Goal: Transaction & Acquisition: Book appointment/travel/reservation

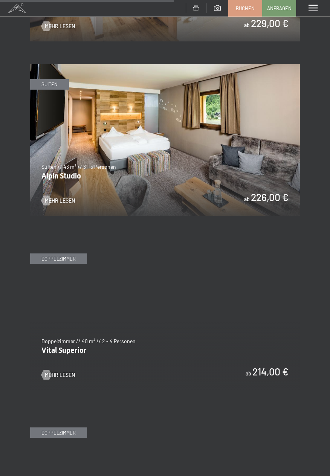
scroll to position [1543, 0]
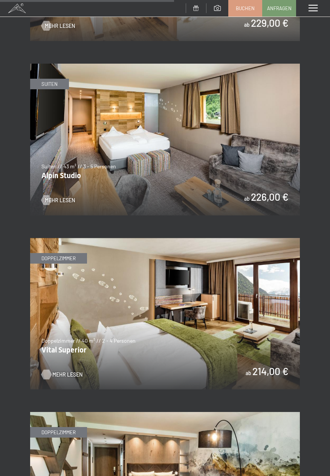
click at [60, 371] on span "Mehr Lesen" at bounding box center [67, 375] width 30 height 8
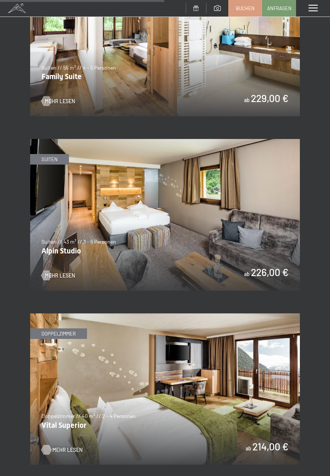
scroll to position [1467, 0]
click at [74, 272] on span "Mehr Lesen" at bounding box center [67, 276] width 30 height 8
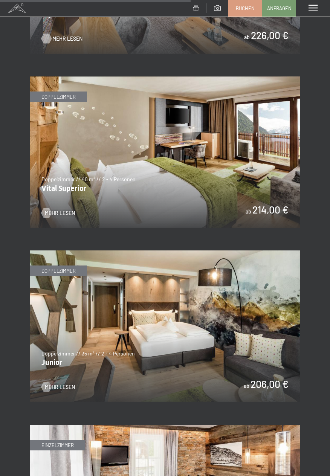
scroll to position [1705, 0]
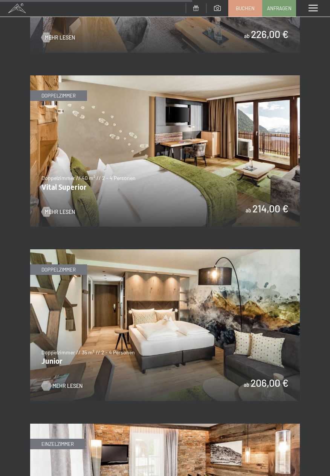
click at [71, 382] on span "Mehr Lesen" at bounding box center [67, 386] width 30 height 8
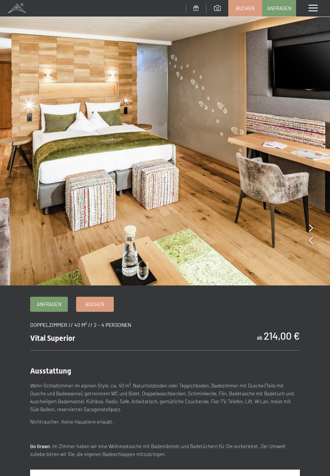
click at [310, 227] on icon at bounding box center [311, 228] width 4 height 8
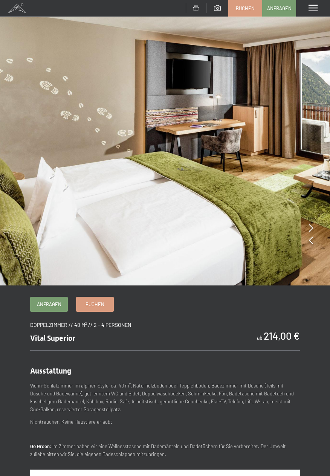
click at [310, 226] on icon at bounding box center [311, 228] width 4 height 8
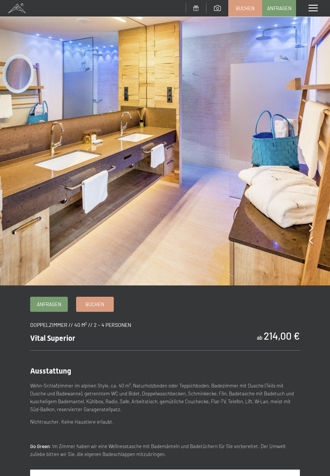
click at [309, 225] on icon at bounding box center [311, 228] width 4 height 8
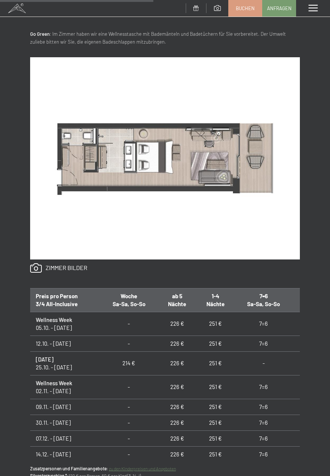
scroll to position [416, 0]
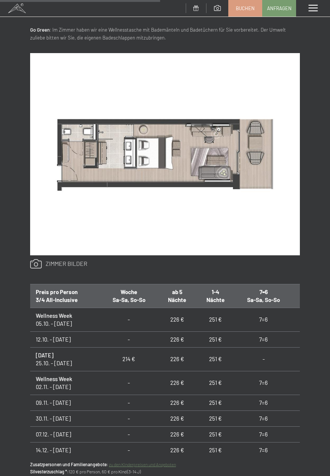
click at [79, 262] on link at bounding box center [58, 264] width 57 height 10
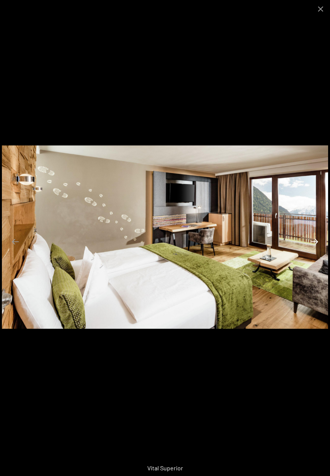
click at [312, 249] on button "Next slide" at bounding box center [314, 241] width 16 height 15
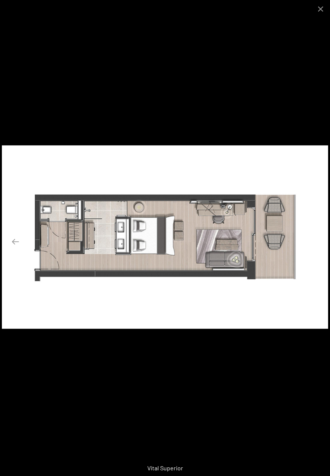
click at [317, 249] on button "Next slide" at bounding box center [314, 241] width 16 height 15
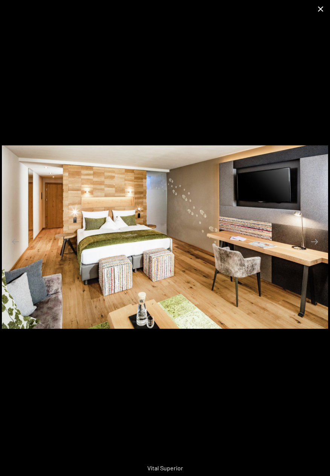
click at [316, 15] on button "Close gallery" at bounding box center [320, 9] width 19 height 18
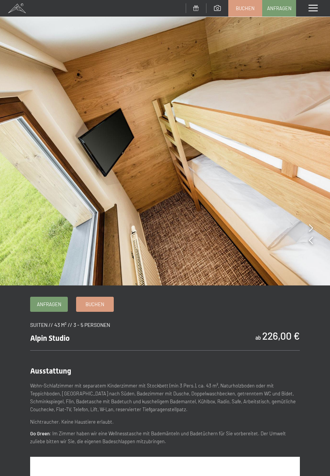
click at [310, 228] on icon at bounding box center [311, 228] width 4 height 8
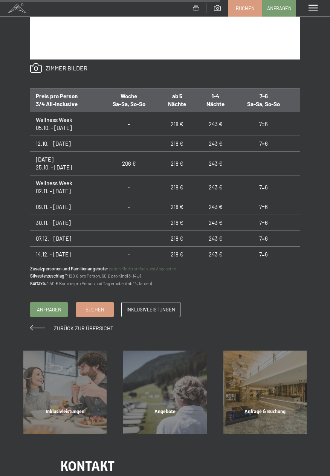
scroll to position [617, 0]
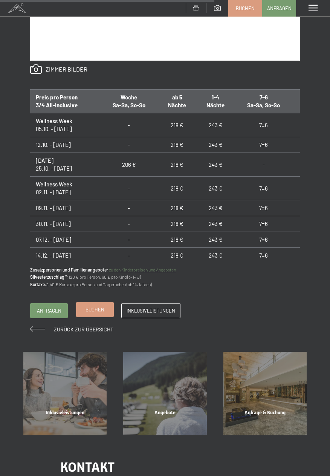
click at [102, 311] on span "Buchen" at bounding box center [94, 309] width 19 height 7
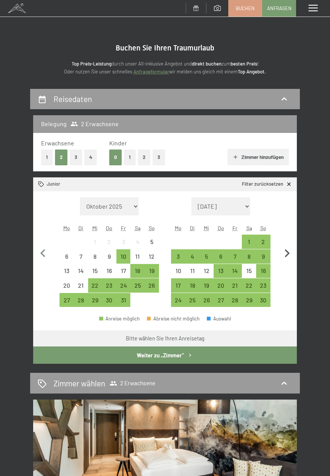
click at [289, 255] on icon "button" at bounding box center [287, 253] width 16 height 16
select select "2025-11-01"
select select "2025-12-01"
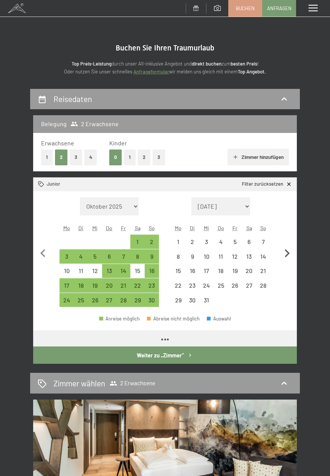
select select "2025-11-01"
select select "2025-12-01"
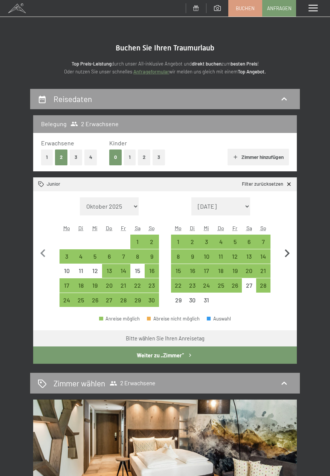
click at [289, 253] on icon "button" at bounding box center [287, 253] width 16 height 16
select select "2025-12-01"
select select "2026-01-01"
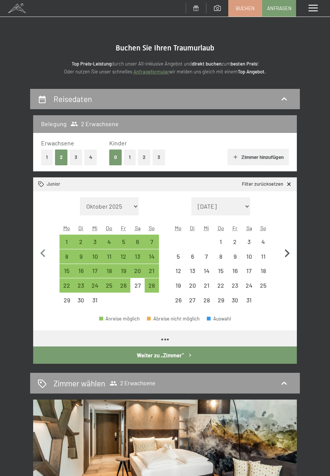
select select "2025-12-01"
select select "2026-01-01"
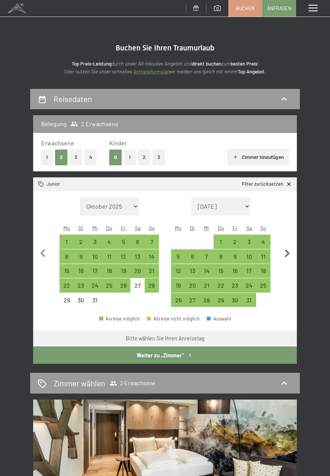
click at [291, 251] on icon "button" at bounding box center [287, 253] width 16 height 16
select select "2026-01-01"
select select "2026-02-01"
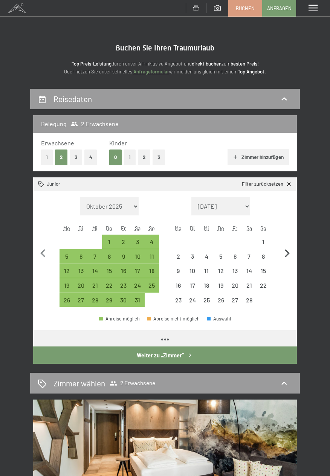
select select "2026-01-01"
select select "2026-02-01"
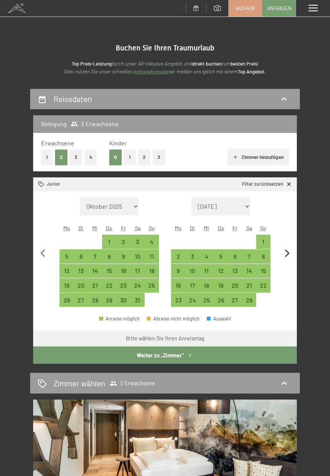
click at [288, 250] on icon "button" at bounding box center [287, 253] width 16 height 16
select select "2026-02-01"
select select "2026-03-01"
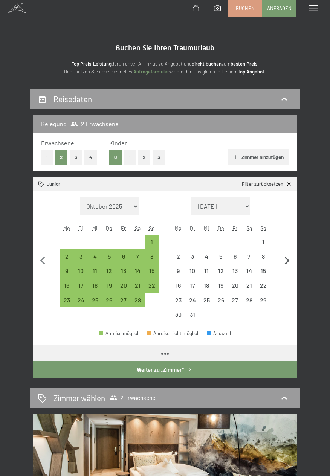
select select "2026-02-01"
select select "2026-03-01"
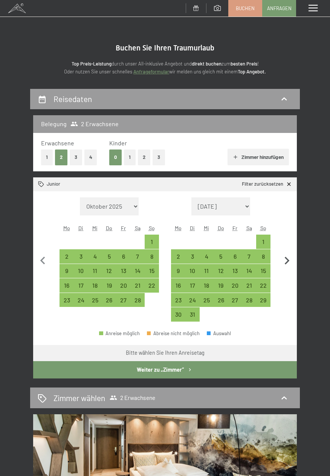
click at [287, 257] on icon "button" at bounding box center [287, 261] width 16 height 16
select select "2026-03-01"
select select "2026-04-01"
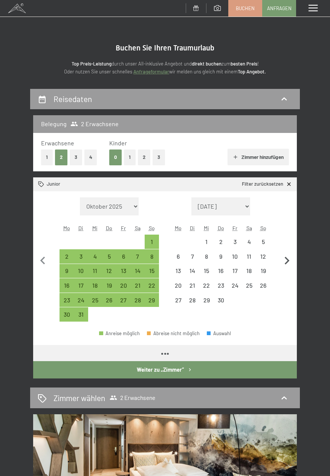
select select "2026-03-01"
select select "2026-04-01"
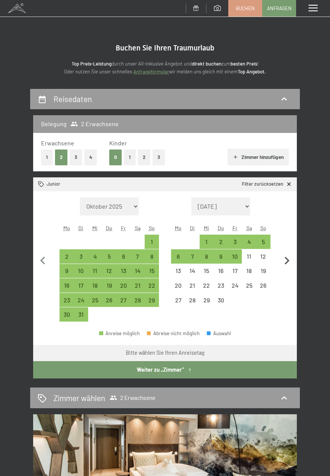
click at [290, 260] on icon "button" at bounding box center [287, 261] width 16 height 16
select select "2026-04-01"
select select "2026-05-01"
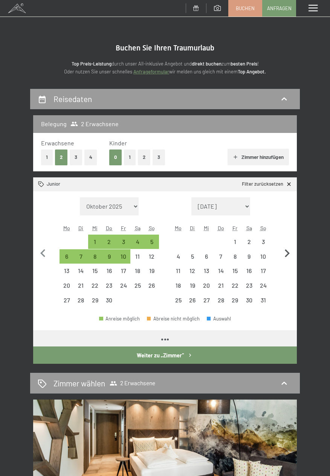
select select "2026-04-01"
select select "2026-05-01"
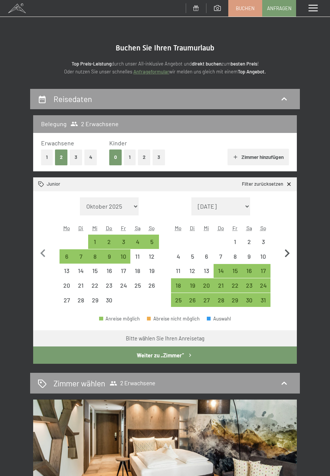
click at [288, 254] on icon "button" at bounding box center [286, 253] width 5 height 8
select select "2026-05-01"
select select "2026-06-01"
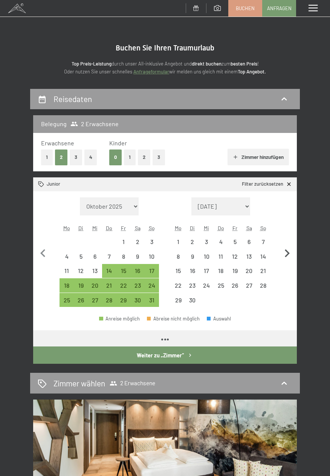
select select "2026-05-01"
select select "2026-06-01"
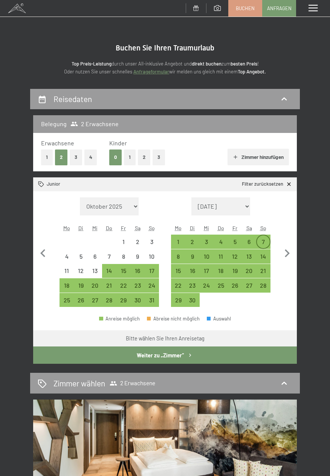
click at [266, 239] on div "7" at bounding box center [263, 245] width 13 height 13
select select "2026-05-01"
select select "2026-06-01"
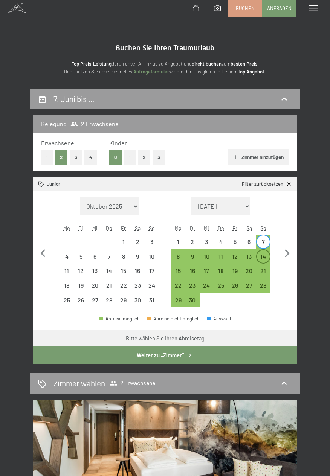
click at [266, 253] on div "14" at bounding box center [263, 256] width 13 height 13
select select "2026-05-01"
select select "2026-06-01"
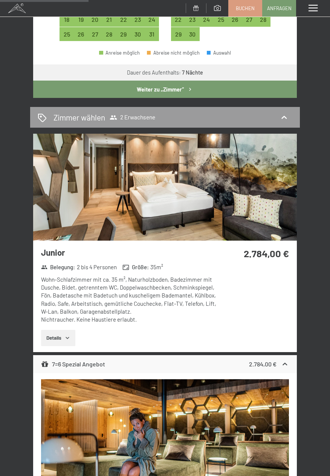
scroll to position [266, 0]
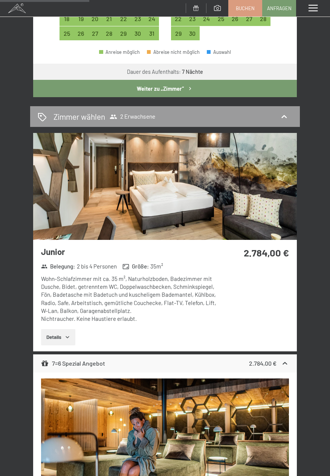
click at [70, 335] on icon "button" at bounding box center [67, 337] width 6 height 6
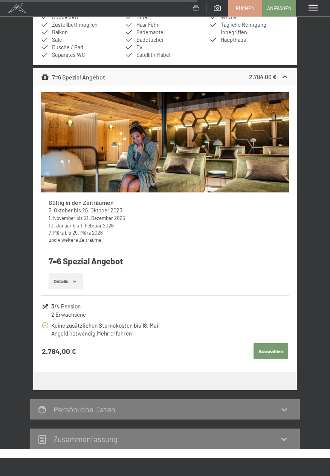
scroll to position [654, 0]
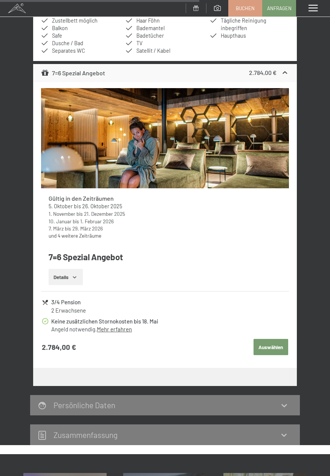
click at [77, 273] on button "Details" at bounding box center [66, 277] width 34 height 17
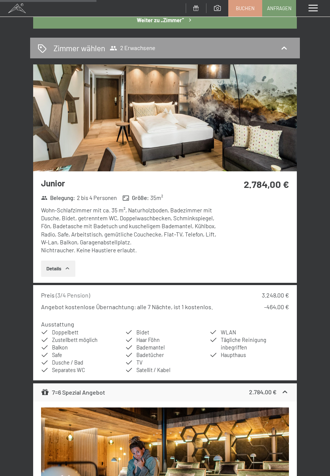
scroll to position [333, 0]
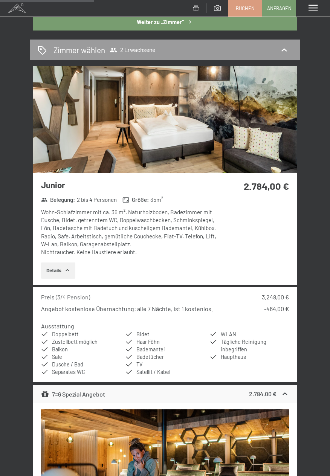
click at [243, 180] on div "2.784,00 €" at bounding box center [256, 186] width 66 height 14
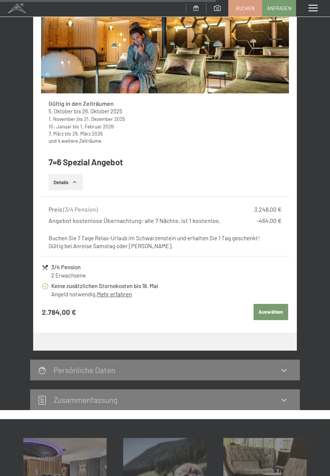
scroll to position [753, 0]
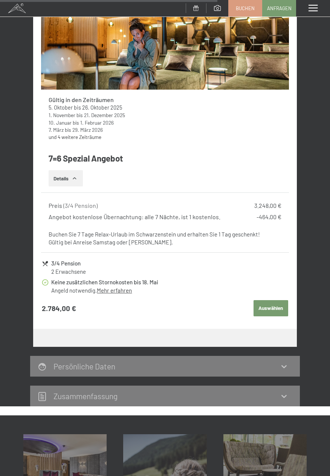
click at [276, 310] on button "Auswählen" at bounding box center [270, 308] width 35 height 17
select select "2026-05-01"
select select "2026-06-01"
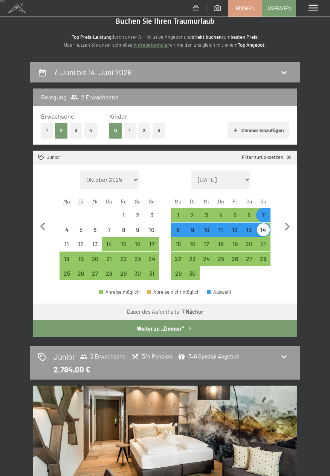
scroll to position [27, 0]
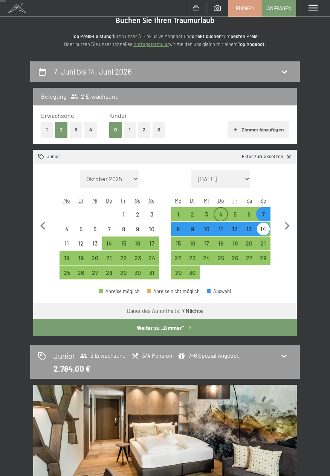
click at [221, 214] on div "4" at bounding box center [220, 217] width 13 height 13
select select "2026-05-01"
select select "2026-06-01"
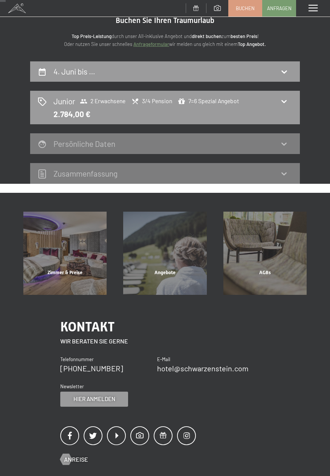
scroll to position [0, 0]
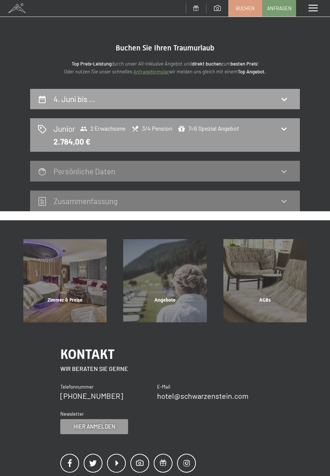
click at [283, 100] on icon at bounding box center [283, 98] width 9 height 9
select select "2026-05-01"
select select "2026-06-01"
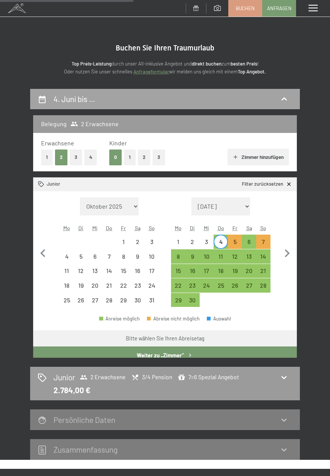
scroll to position [88, 0]
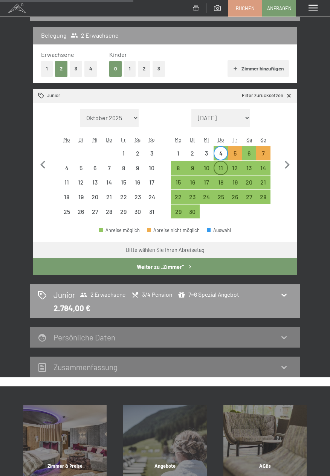
click at [224, 167] on div "11" at bounding box center [220, 171] width 13 height 13
select select "2026-05-01"
select select "2026-06-01"
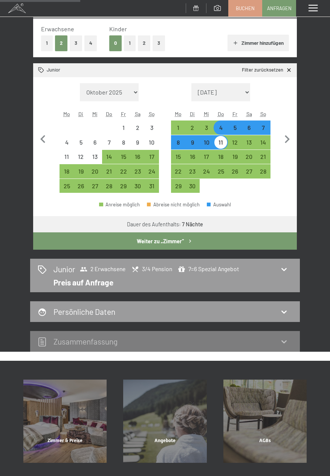
scroll to position [113, 0]
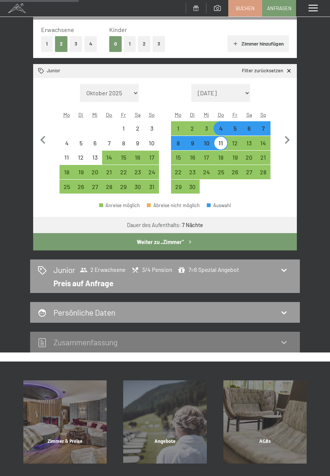
click at [243, 246] on button "Weiter zu „Zimmer“" at bounding box center [164, 241] width 263 height 17
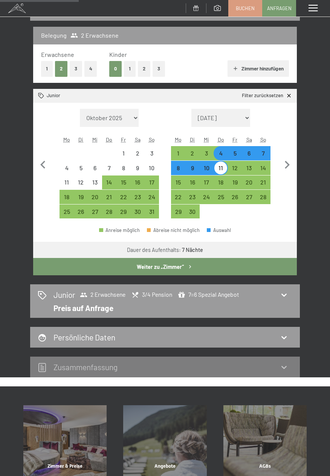
select select "2026-05-01"
select select "2026-06-01"
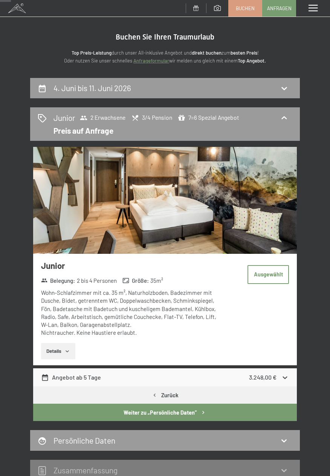
scroll to position [0, 0]
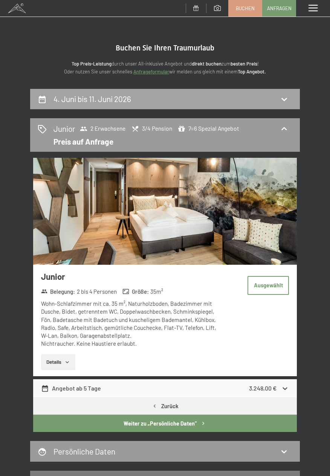
click at [285, 102] on icon at bounding box center [283, 98] width 9 height 9
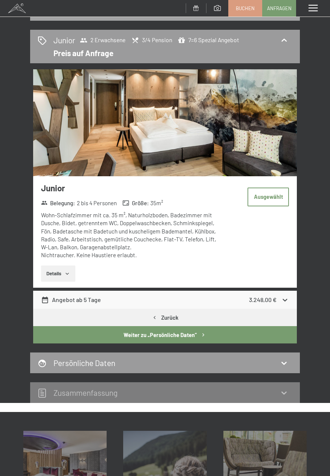
select select "2026-05-01"
select select "2026-06-01"
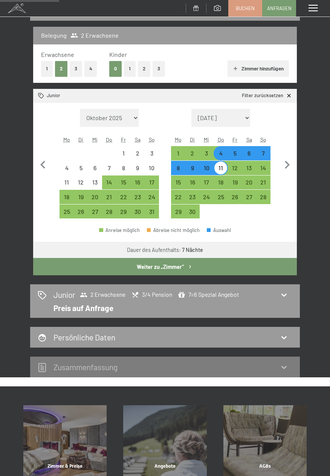
click at [224, 152] on div "4" at bounding box center [220, 156] width 13 height 13
select select "2026-05-01"
select select "2026-06-01"
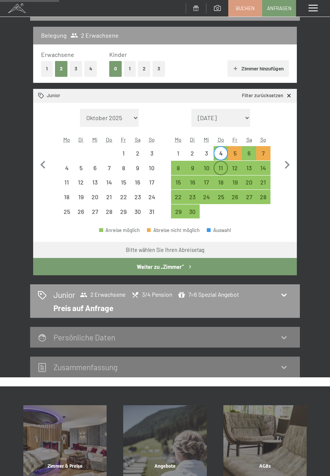
click at [226, 169] on div "11" at bounding box center [220, 171] width 13 height 13
select select "2026-05-01"
select select "2026-06-01"
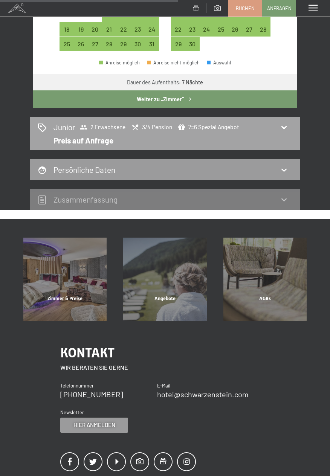
click at [289, 125] on div "Junior 2 Erwachsene 3/4 Pension 7=6 Spezial Angebot Preis auf Anfrage" at bounding box center [165, 134] width 254 height 24
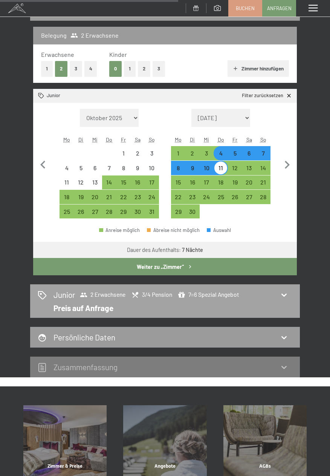
select select "2026-05-01"
select select "2026-06-01"
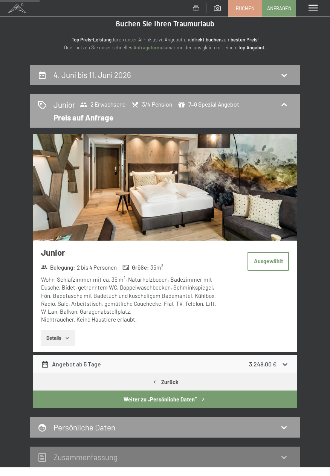
scroll to position [0, 0]
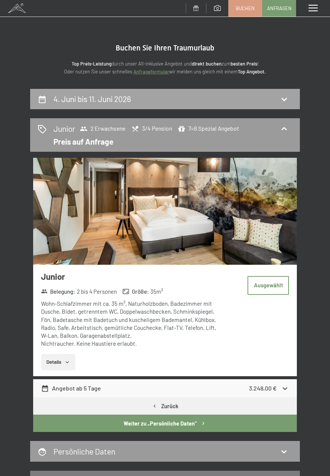
click at [286, 101] on icon at bounding box center [283, 98] width 9 height 9
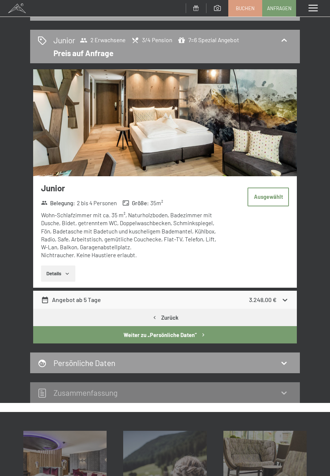
select select "2026-05-01"
select select "2026-06-01"
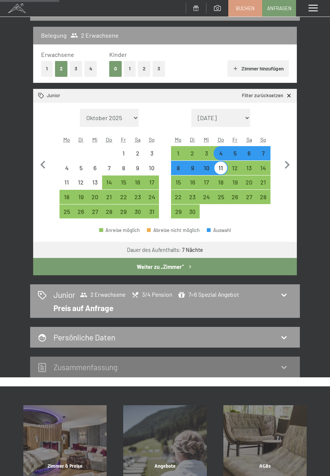
click at [263, 153] on div "7" at bounding box center [263, 156] width 13 height 13
select select "2026-05-01"
select select "2026-06-01"
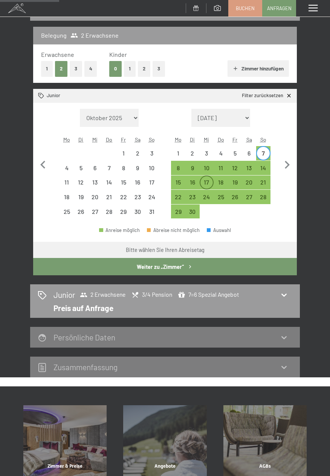
click at [211, 182] on div "17" at bounding box center [206, 185] width 13 height 13
select select "2026-05-01"
select select "2026-06-01"
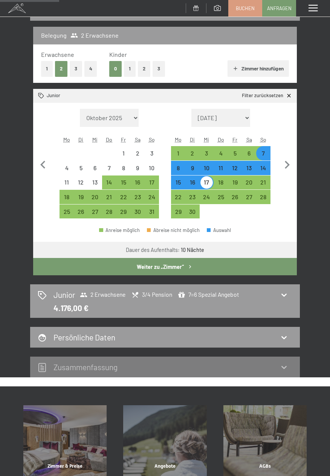
click at [217, 268] on button "Weiter zu „Zimmer“" at bounding box center [164, 266] width 263 height 17
select select "2026-05-01"
select select "2026-06-01"
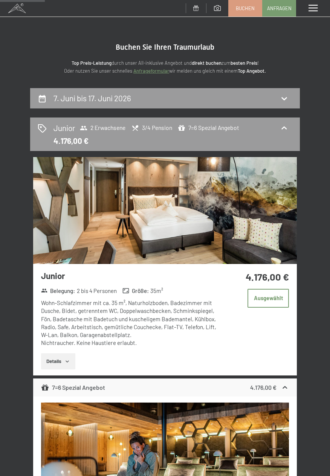
scroll to position [0, 0]
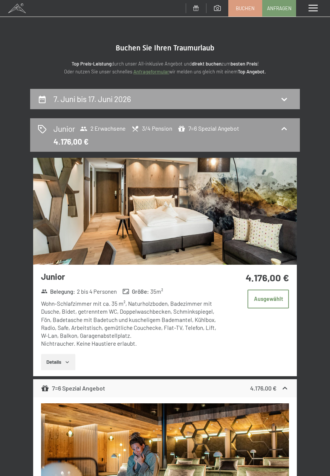
click at [283, 105] on div "7. Juni bis 17. Juni 2026" at bounding box center [164, 99] width 269 height 21
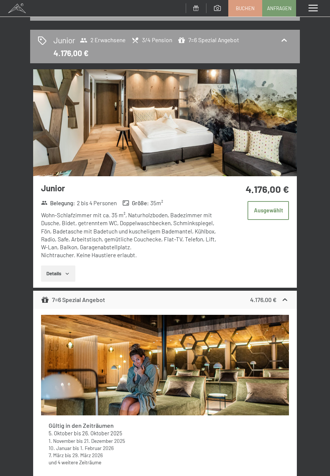
select select "2026-05-01"
select select "2026-06-01"
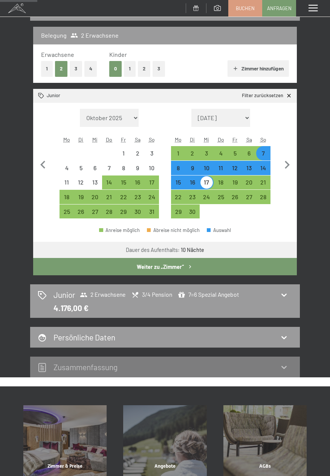
click at [268, 152] on div "7" at bounding box center [263, 156] width 13 height 13
select select "2026-05-01"
select select "2026-06-01"
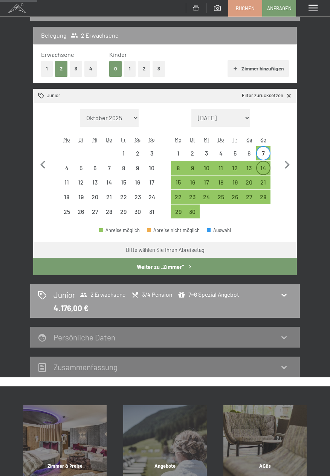
click at [268, 167] on div "14" at bounding box center [263, 171] width 13 height 13
select select "2026-05-01"
select select "2026-06-01"
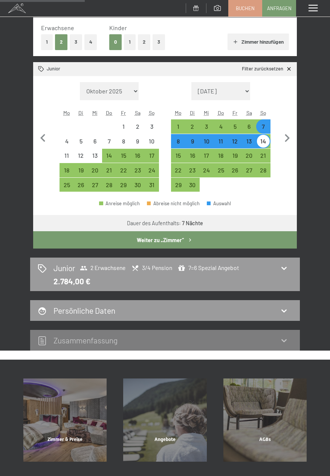
click at [221, 237] on button "Weiter zu „Zimmer“" at bounding box center [164, 239] width 263 height 17
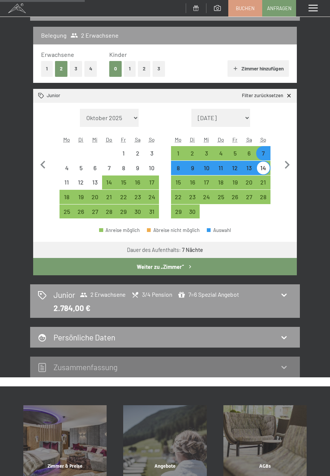
select select "2026-05-01"
select select "2026-06-01"
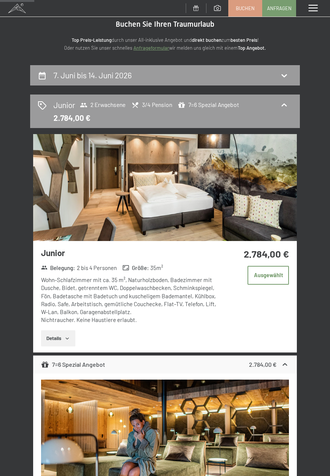
scroll to position [0, 0]
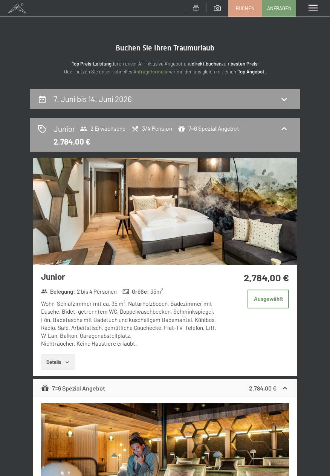
click at [312, 9] on span at bounding box center [312, 8] width 9 height 7
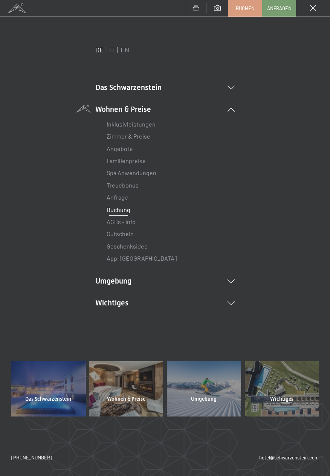
click at [174, 126] on li "Inklusivleistungen" at bounding box center [164, 124] width 117 height 12
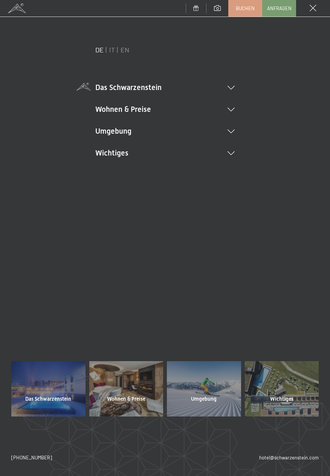
click at [230, 88] on icon at bounding box center [230, 88] width 7 height 4
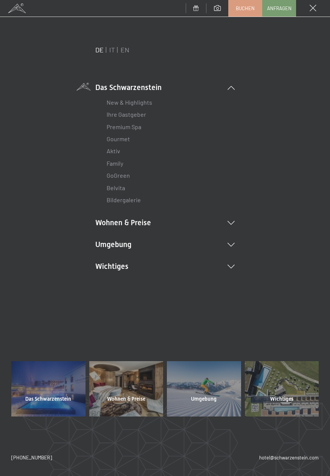
click at [168, 102] on li "New & Highlights" at bounding box center [164, 102] width 117 height 12
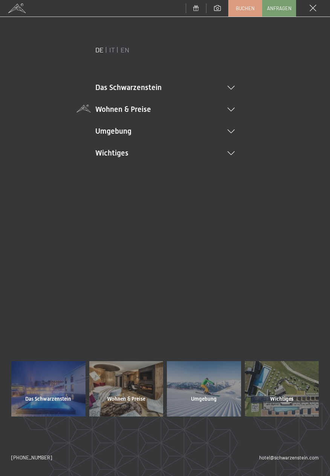
click at [231, 111] on icon at bounding box center [230, 110] width 7 height 4
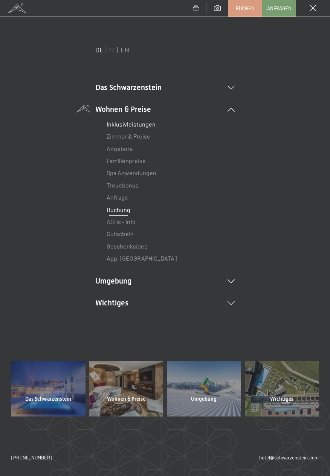
click at [153, 124] on link "Inklusivleistungen" at bounding box center [130, 123] width 49 height 7
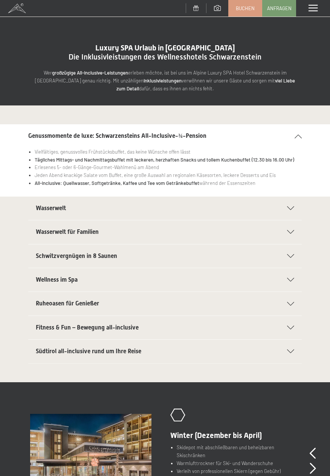
click at [291, 210] on div "Wasserwelt" at bounding box center [165, 207] width 258 height 23
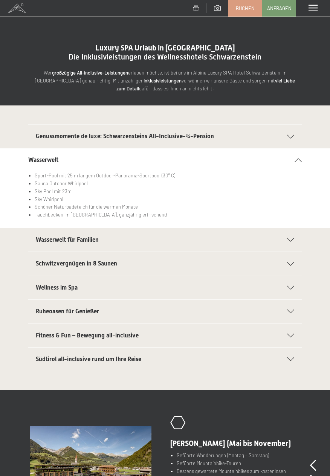
click at [310, 13] on div "Menü" at bounding box center [313, 8] width 34 height 17
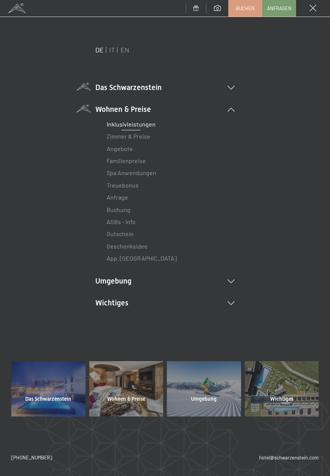
click at [232, 86] on icon at bounding box center [230, 88] width 7 height 4
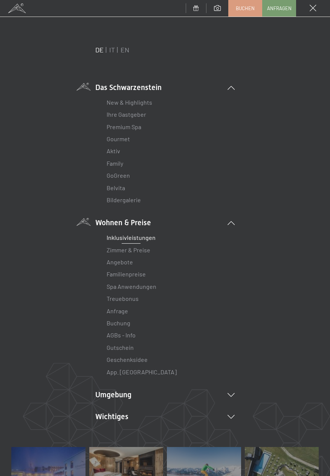
click at [147, 202] on li "Bildergalerie" at bounding box center [164, 200] width 117 height 12
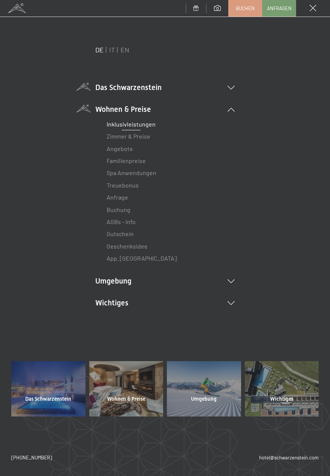
click at [230, 92] on li "Das Schwarzenstein New & Highlights Ihre Gastgeber Premium Spa Gourmet Aktiv Wo…" at bounding box center [164, 87] width 139 height 11
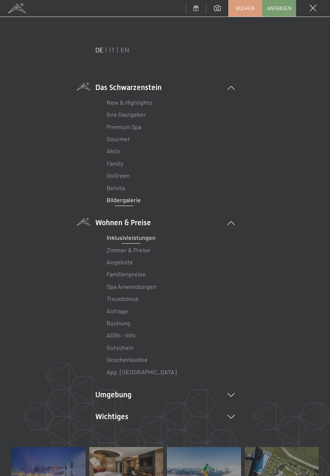
click at [130, 199] on link "Bildergalerie" at bounding box center [123, 199] width 34 height 7
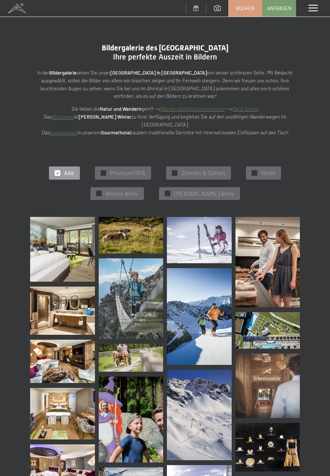
click at [70, 246] on img at bounding box center [62, 249] width 65 height 65
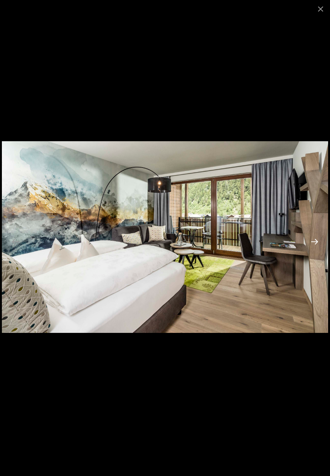
click at [315, 245] on button "Next slide" at bounding box center [314, 241] width 16 height 15
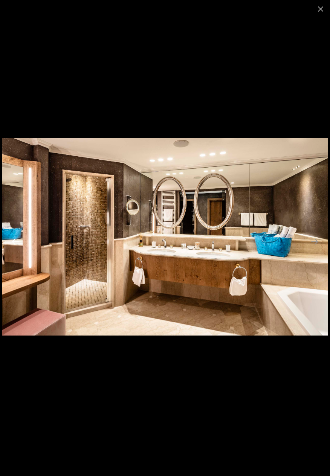
click at [15, 244] on button "Previous slide" at bounding box center [16, 241] width 16 height 15
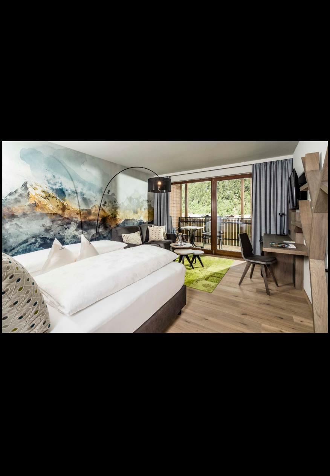
click at [313, 235] on button "Next slide" at bounding box center [318, 241] width 16 height 15
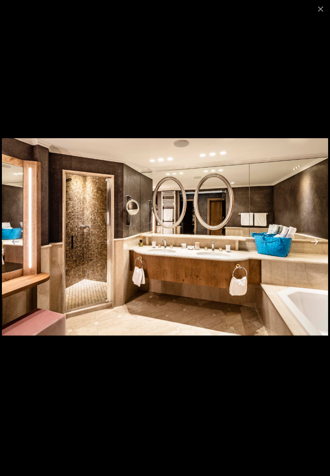
click at [316, 240] on button "Next slide" at bounding box center [314, 241] width 16 height 15
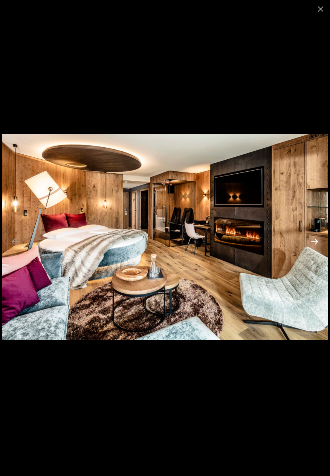
click at [317, 241] on button "Next slide" at bounding box center [314, 241] width 16 height 15
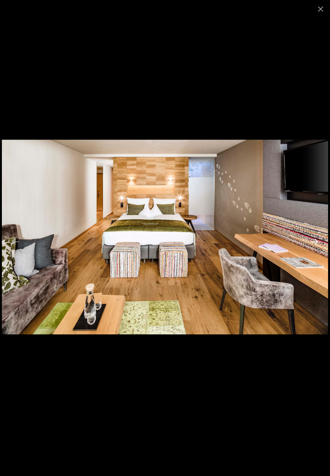
click at [318, 238] on button "Next slide" at bounding box center [314, 241] width 16 height 15
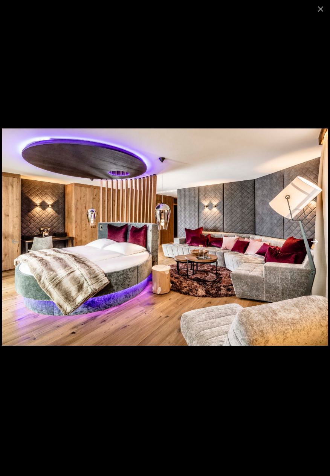
click at [316, 238] on button "Next slide" at bounding box center [314, 241] width 16 height 15
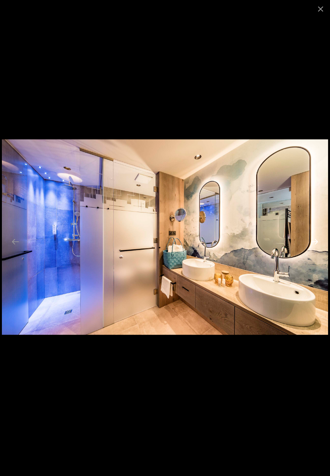
click at [316, 238] on button "Next slide" at bounding box center [314, 241] width 16 height 15
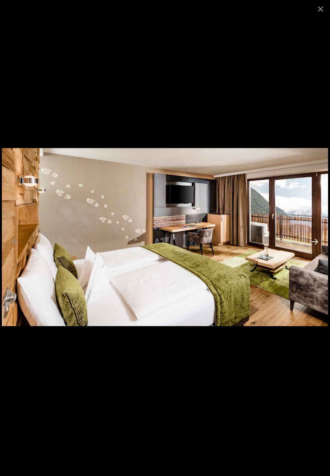
click at [315, 239] on button "Next slide" at bounding box center [314, 241] width 16 height 15
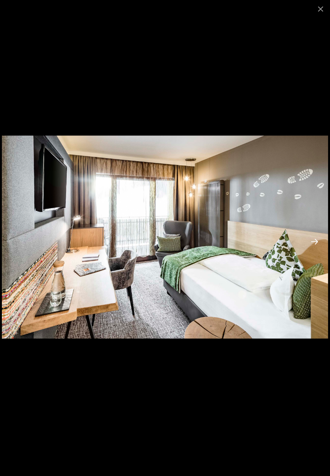
click at [313, 241] on button "Next slide" at bounding box center [314, 241] width 16 height 15
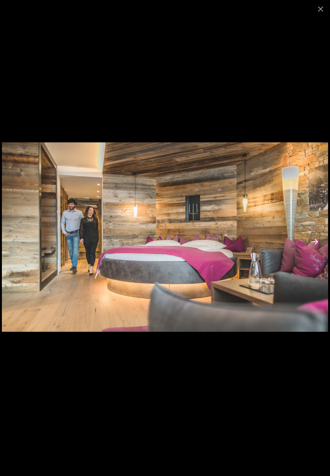
click at [315, 241] on button "Next slide" at bounding box center [314, 241] width 16 height 15
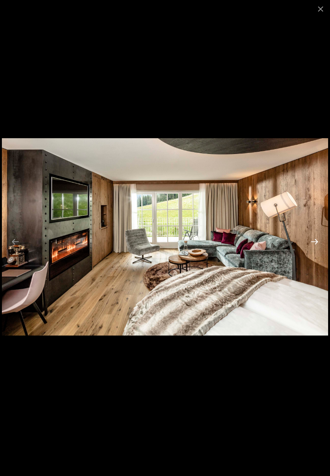
click at [312, 242] on button "Next slide" at bounding box center [314, 241] width 16 height 15
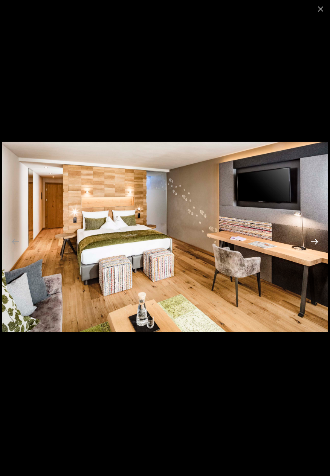
click at [316, 241] on button "Next slide" at bounding box center [314, 241] width 16 height 15
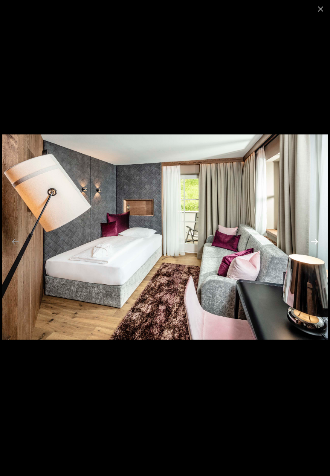
click at [317, 243] on button "Next slide" at bounding box center [314, 241] width 16 height 15
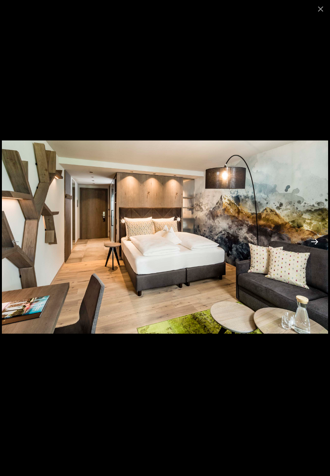
click at [316, 244] on button "Next slide" at bounding box center [314, 241] width 16 height 15
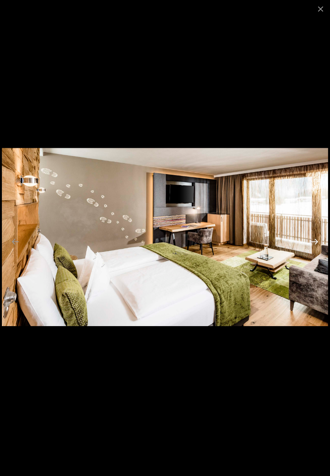
click at [317, 240] on button "Next slide" at bounding box center [314, 241] width 16 height 15
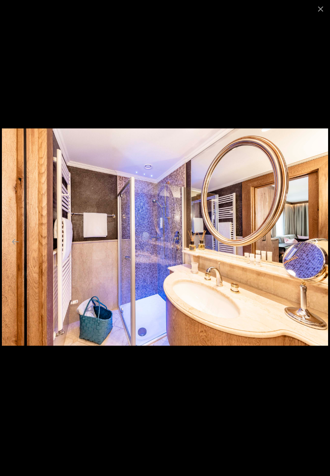
click at [318, 242] on button "Next slide" at bounding box center [314, 241] width 16 height 15
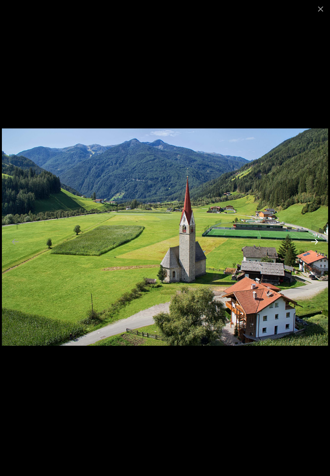
click at [318, 240] on button "Next slide" at bounding box center [314, 241] width 16 height 15
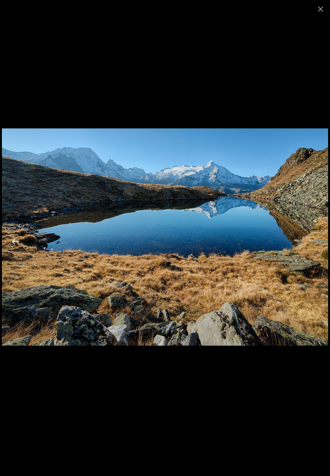
click at [16, 243] on button "Previous slide" at bounding box center [16, 241] width 16 height 15
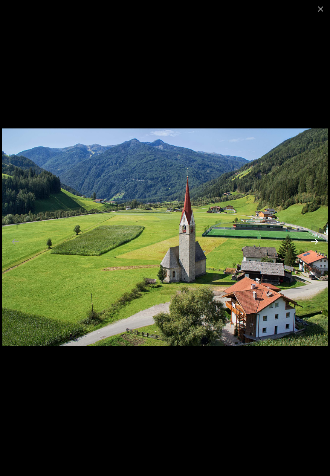
click at [318, 239] on button "Next slide" at bounding box center [314, 241] width 16 height 15
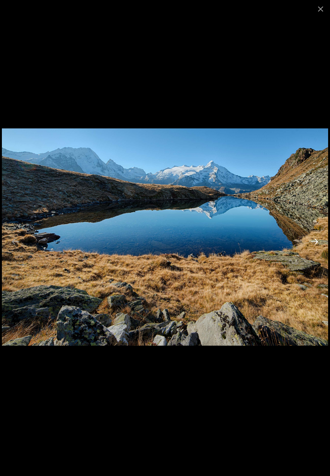
click at [321, 243] on button "Next slide" at bounding box center [314, 241] width 16 height 15
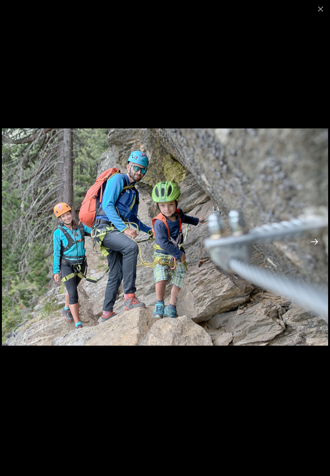
click at [318, 241] on button "Next slide" at bounding box center [314, 241] width 16 height 15
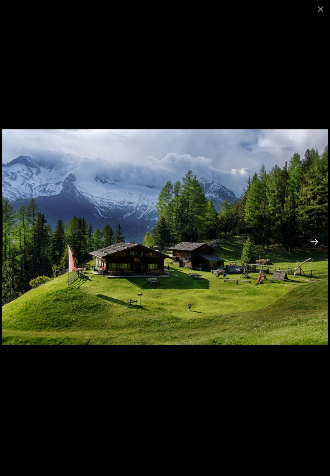
click at [317, 246] on button "Next slide" at bounding box center [314, 241] width 16 height 15
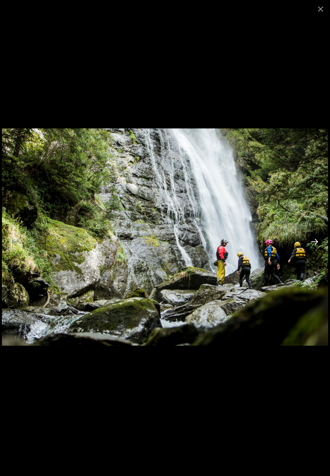
click at [313, 247] on button "Next slide" at bounding box center [314, 241] width 16 height 15
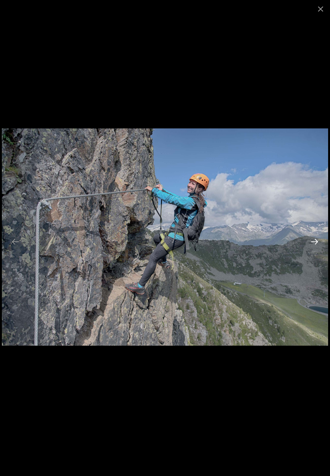
click at [312, 240] on button "Next slide" at bounding box center [314, 241] width 16 height 15
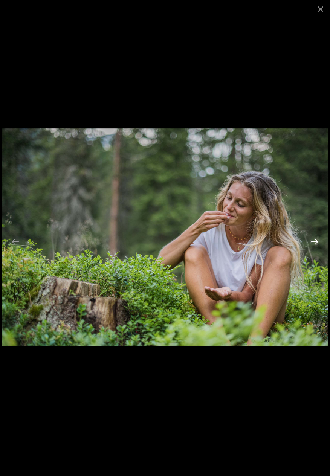
click at [317, 242] on button "Next slide" at bounding box center [314, 241] width 16 height 15
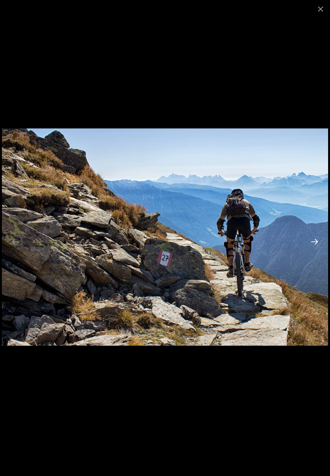
click at [317, 236] on button "Next slide" at bounding box center [314, 241] width 16 height 15
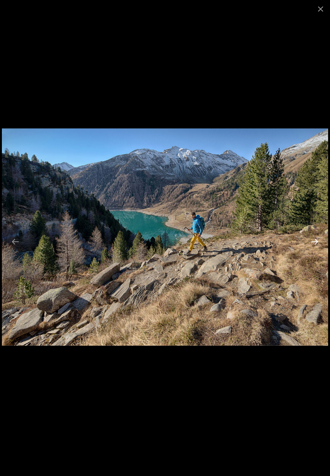
click at [316, 238] on button "Next slide" at bounding box center [314, 241] width 16 height 15
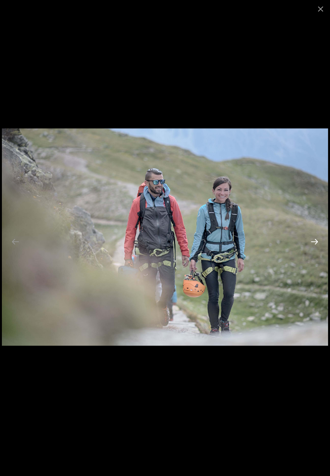
click at [314, 245] on button "Next slide" at bounding box center [314, 241] width 16 height 15
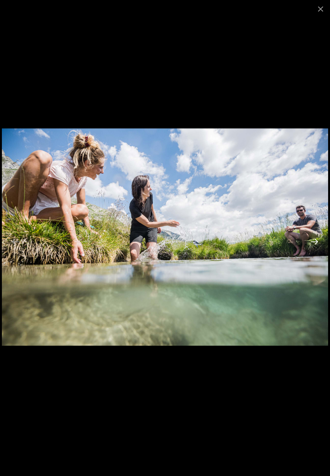
click at [314, 242] on button "Next slide" at bounding box center [314, 241] width 16 height 15
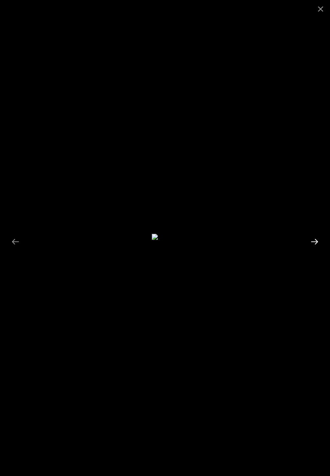
click at [313, 244] on button "Next slide" at bounding box center [314, 241] width 16 height 15
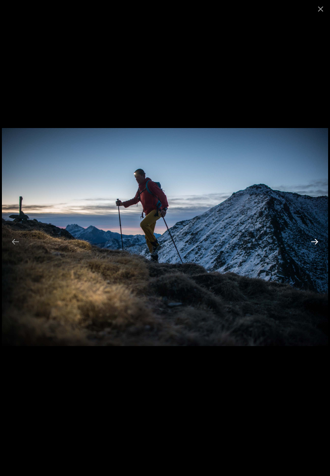
click at [318, 244] on button "Next slide" at bounding box center [314, 241] width 16 height 15
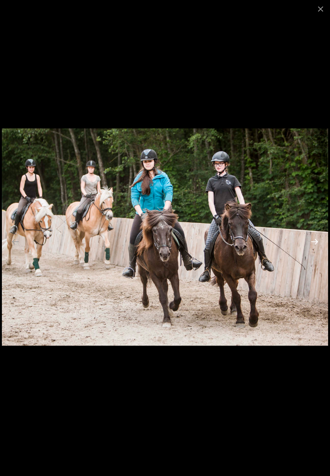
click at [313, 240] on button "Next slide" at bounding box center [314, 241] width 16 height 15
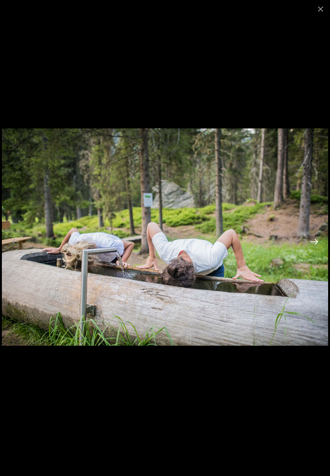
click at [313, 240] on button "Next slide" at bounding box center [314, 241] width 16 height 15
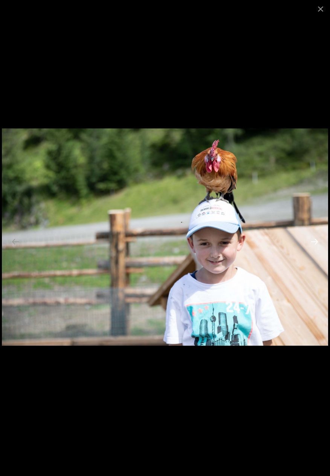
click at [315, 242] on button "Next slide" at bounding box center [314, 241] width 16 height 15
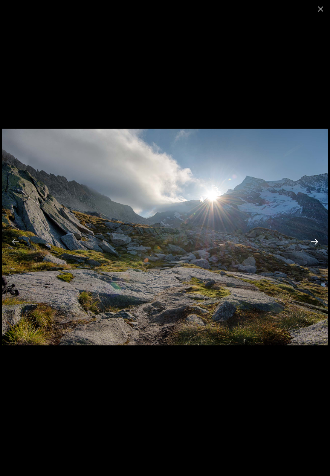
click at [310, 245] on button "Next slide" at bounding box center [314, 241] width 16 height 15
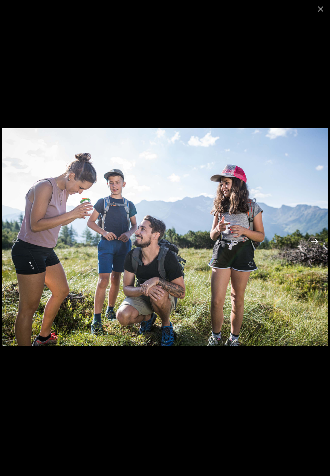
click at [317, 243] on button "Next slide" at bounding box center [314, 241] width 16 height 15
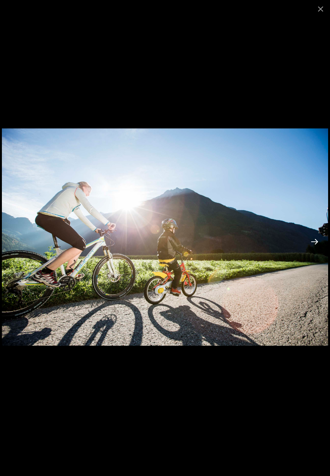
click at [315, 242] on button "Next slide" at bounding box center [314, 241] width 16 height 15
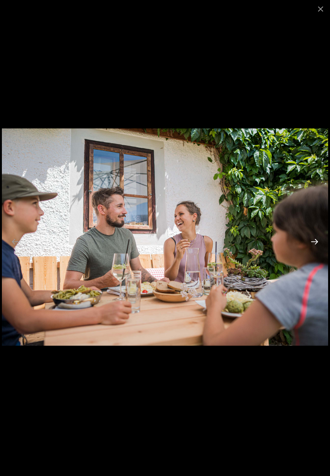
click at [314, 241] on button "Next slide" at bounding box center [314, 241] width 16 height 15
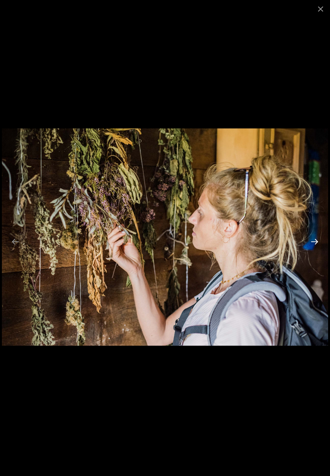
click at [312, 245] on button "Next slide" at bounding box center [314, 241] width 16 height 15
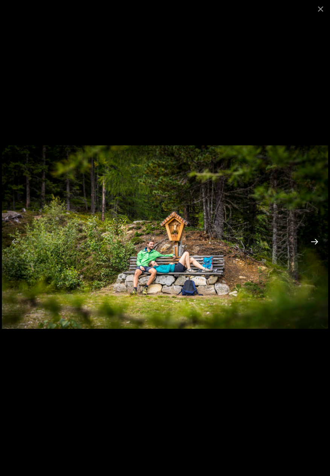
click at [310, 238] on button "Next slide" at bounding box center [314, 241] width 16 height 15
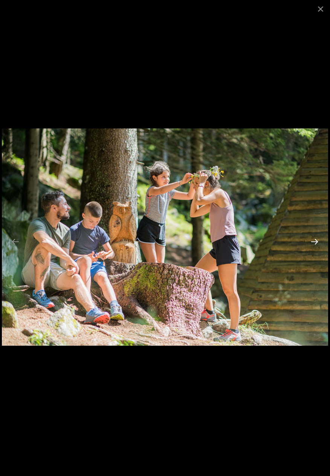
click at [312, 240] on button "Next slide" at bounding box center [314, 241] width 16 height 15
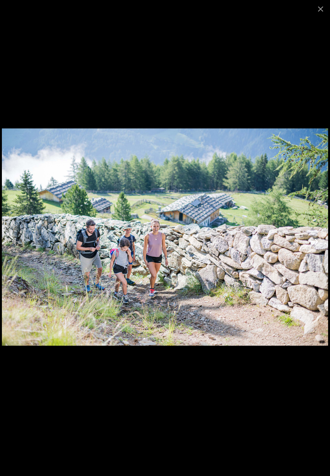
click at [316, 242] on button "Next slide" at bounding box center [314, 241] width 16 height 15
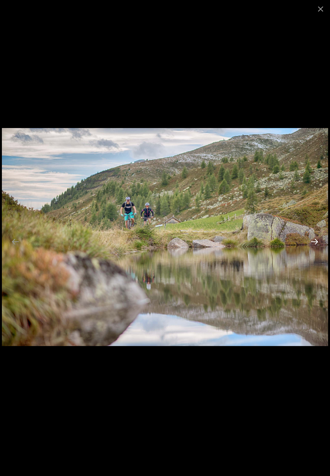
click at [316, 236] on button "Next slide" at bounding box center [314, 241] width 16 height 15
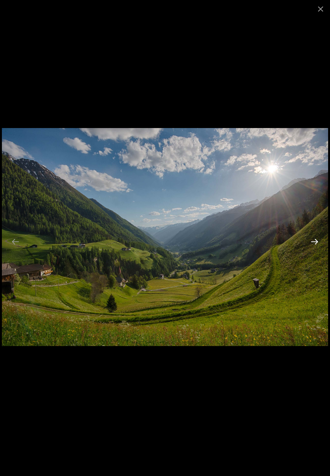
click at [314, 245] on button "Next slide" at bounding box center [314, 241] width 16 height 15
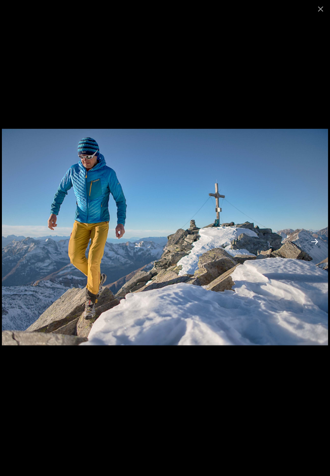
click at [316, 243] on button "Next slide" at bounding box center [314, 241] width 16 height 15
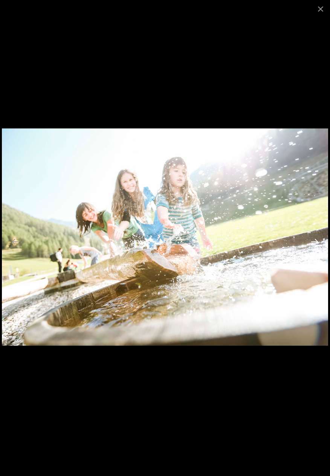
click at [314, 242] on button "Next slide" at bounding box center [314, 241] width 16 height 15
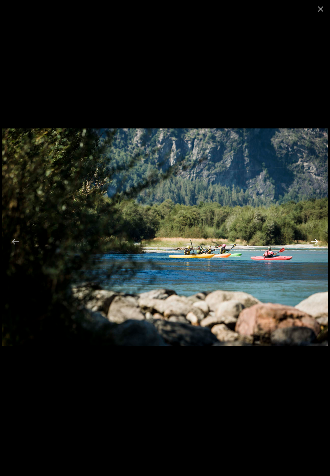
click at [313, 241] on button "Next slide" at bounding box center [314, 241] width 16 height 15
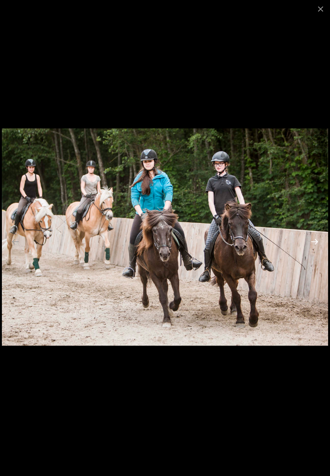
click at [315, 240] on button "Next slide" at bounding box center [314, 241] width 16 height 15
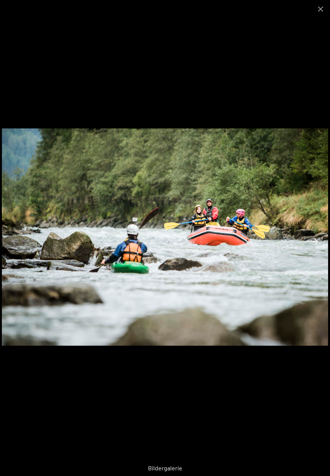
click at [315, 243] on button "Next slide" at bounding box center [314, 241] width 16 height 15
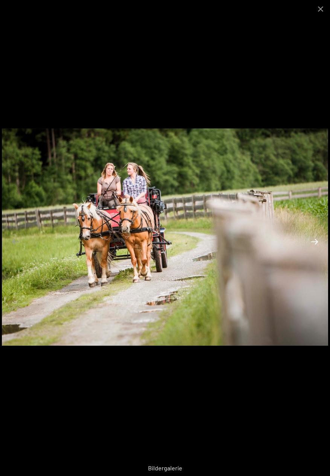
click at [316, 240] on button "Next slide" at bounding box center [314, 241] width 16 height 15
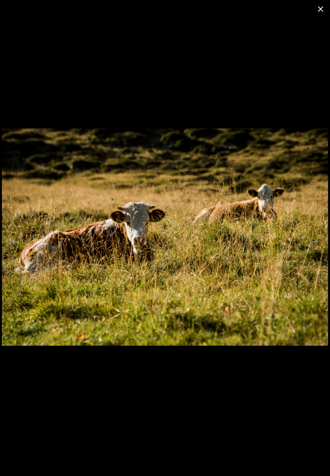
click at [319, 5] on button "Close gallery" at bounding box center [320, 9] width 19 height 18
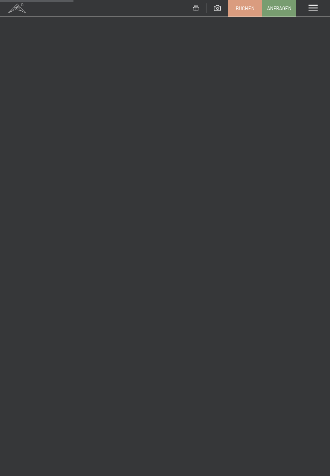
scroll to position [1420, 0]
